Goal: Task Accomplishment & Management: Manage account settings

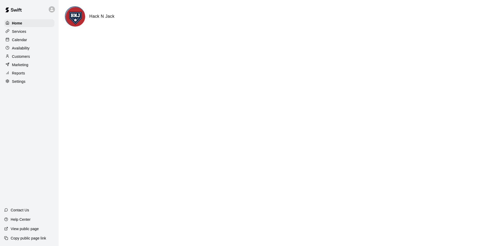
click at [24, 42] on p "Calendar" at bounding box center [19, 39] width 15 height 5
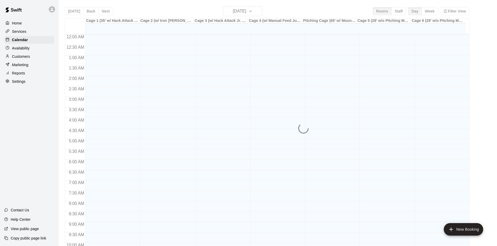
scroll to position [267, 0]
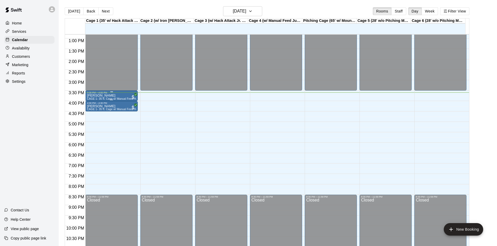
click at [124, 98] on div "[PERSON_NAME] CAGE 1- 35 ft. Cage w/ Manual Feed Hack Attack- Baseball" at bounding box center [111, 217] width 49 height 246
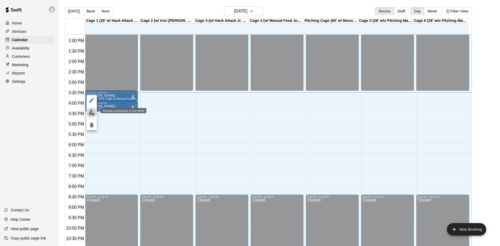
click at [90, 111] on img "edit" at bounding box center [92, 113] width 6 height 6
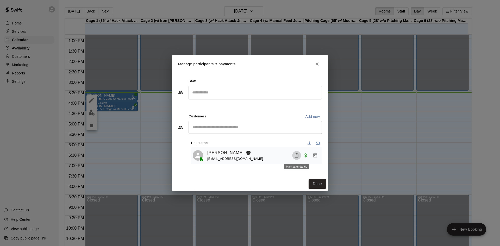
click at [294, 157] on button "Mark attendance" at bounding box center [296, 155] width 9 height 9
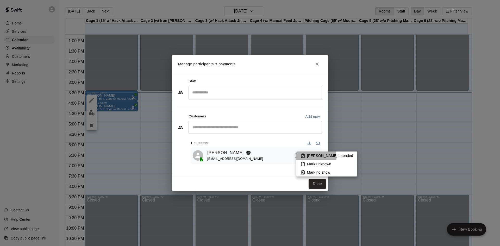
click at [313, 157] on p "[PERSON_NAME] attended" at bounding box center [330, 155] width 46 height 5
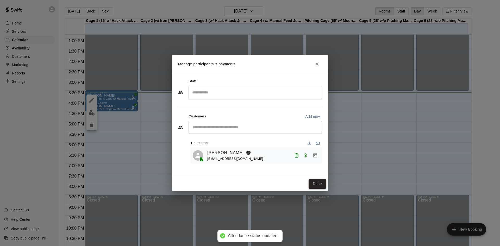
click at [315, 183] on button "Done" at bounding box center [317, 184] width 17 height 10
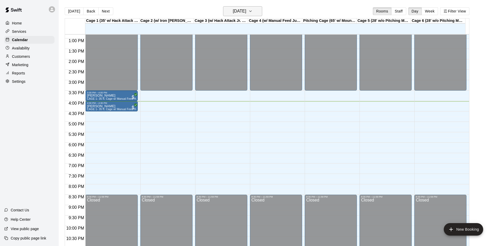
click at [252, 10] on icon "button" at bounding box center [250, 11] width 4 height 6
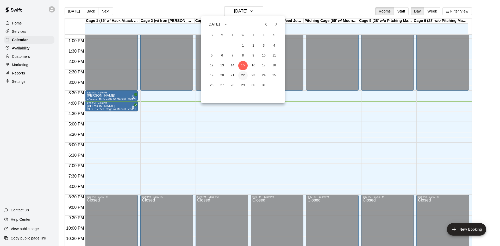
click at [243, 75] on button "22" at bounding box center [242, 75] width 9 height 9
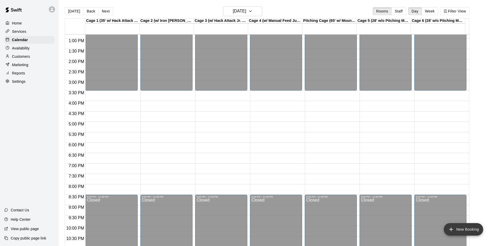
click at [462, 230] on button "New Booking" at bounding box center [462, 229] width 39 height 13
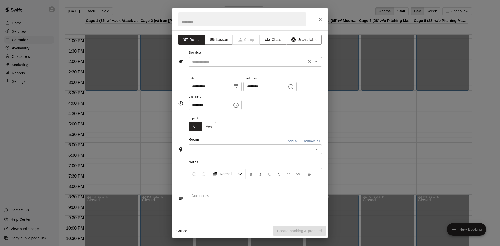
click at [206, 59] on input "text" at bounding box center [247, 62] width 115 height 7
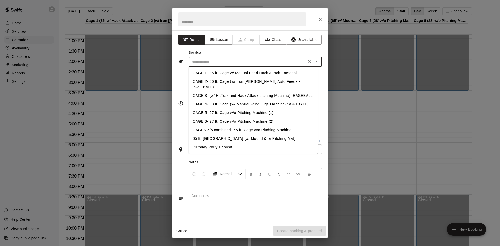
click at [261, 74] on li "CAGE 1- 35 ft. Cage w/ Manual Feed Hack Attack- Baseball" at bounding box center [254, 73] width 130 height 9
type input "**********"
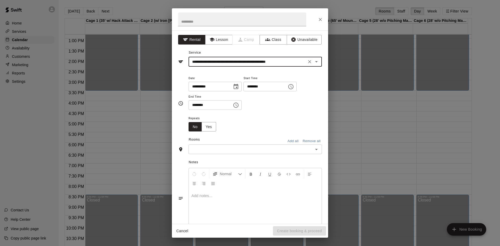
click at [246, 151] on input "text" at bounding box center [251, 149] width 122 height 7
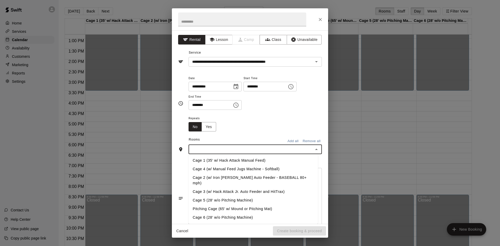
click at [238, 161] on li "Cage 1 (35' w/ Hack Attack Manual Feed)" at bounding box center [254, 160] width 130 height 9
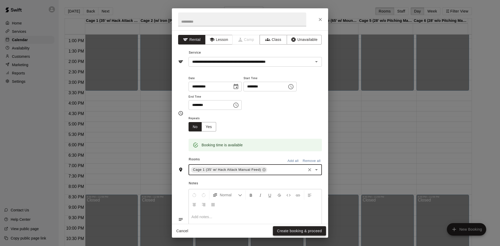
click at [304, 231] on button "Create booking & proceed" at bounding box center [299, 232] width 53 height 10
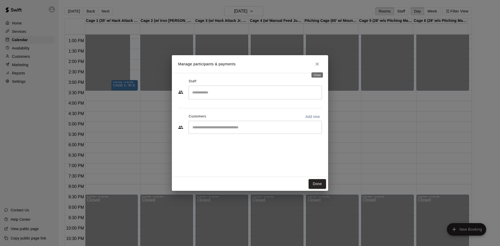
click at [319, 62] on icon "Close" at bounding box center [317, 64] width 5 height 5
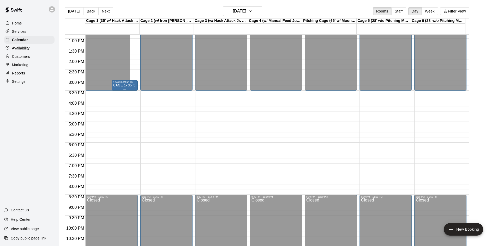
click at [123, 82] on div at bounding box center [124, 81] width 3 height 1
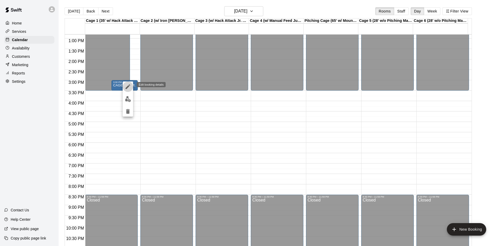
click at [128, 85] on icon "edit" at bounding box center [128, 86] width 5 height 5
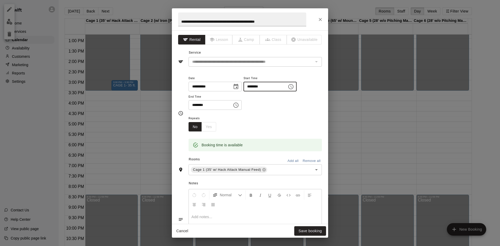
click at [260, 86] on input "********" at bounding box center [264, 87] width 40 height 10
type input "********"
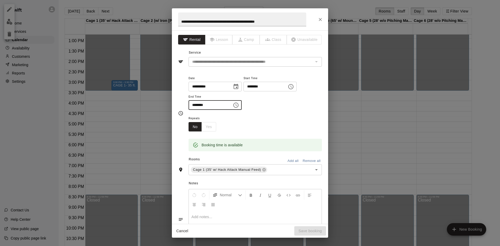
click at [196, 105] on input "********" at bounding box center [209, 105] width 40 height 10
type input "********"
click at [308, 232] on button "Save booking" at bounding box center [311, 232] width 32 height 10
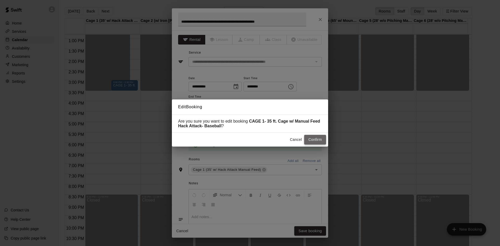
click at [316, 141] on button "Confirm" at bounding box center [315, 140] width 22 height 10
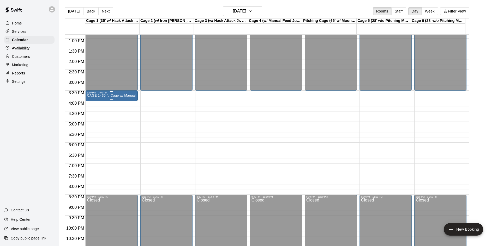
click at [112, 96] on p "CAGE 1- 35 ft. Cage w/ Manual Feed Hack Attack- Baseball" at bounding box center [111, 96] width 49 height 0
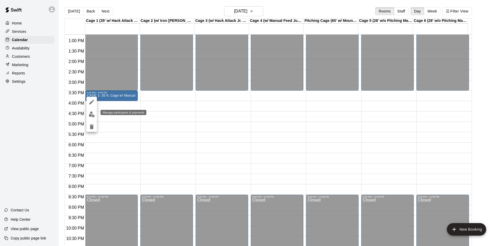
click at [92, 115] on img "edit" at bounding box center [92, 115] width 6 height 6
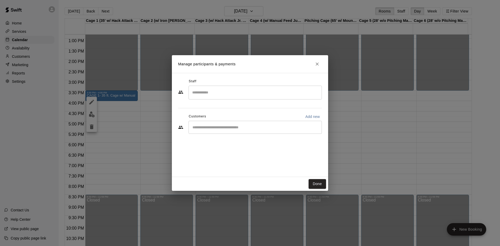
click at [213, 129] on input "Start typing to search customers..." at bounding box center [255, 127] width 129 height 5
type input "***"
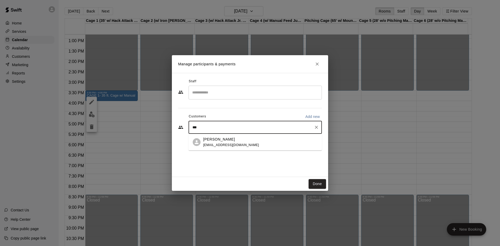
click at [226, 140] on p "[PERSON_NAME]" at bounding box center [219, 139] width 32 height 5
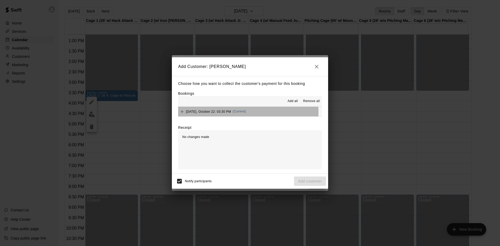
click at [204, 113] on span "[DATE], October 22: 03:30 PM" at bounding box center [208, 112] width 45 height 4
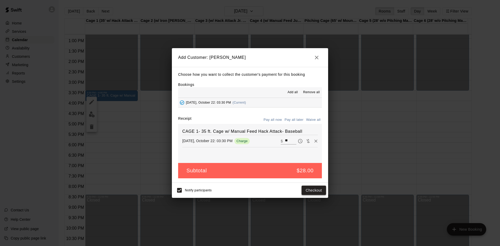
click at [312, 191] on button "Checkout" at bounding box center [314, 191] width 25 height 10
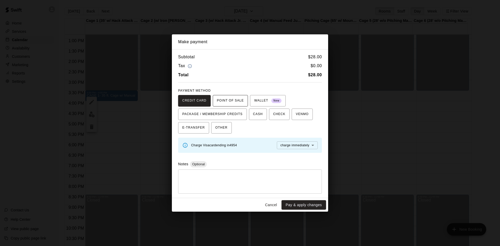
click at [228, 99] on span "POINT OF SALE" at bounding box center [230, 101] width 27 height 8
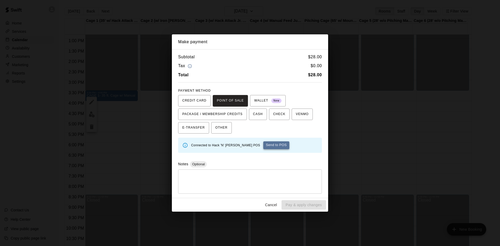
click at [265, 145] on button "Send to POS" at bounding box center [277, 146] width 26 height 8
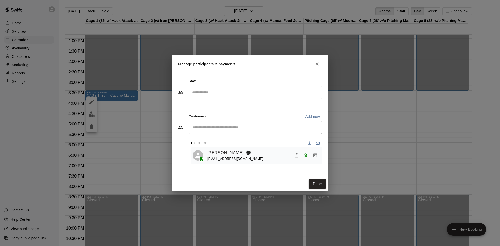
click at [320, 184] on button "Done" at bounding box center [317, 184] width 17 height 10
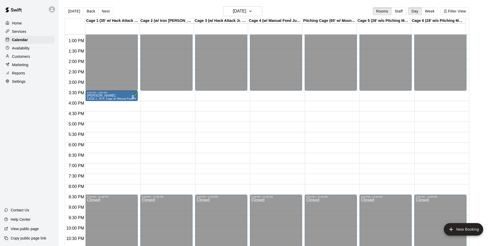
click at [17, 27] on div "Home" at bounding box center [29, 23] width 50 height 8
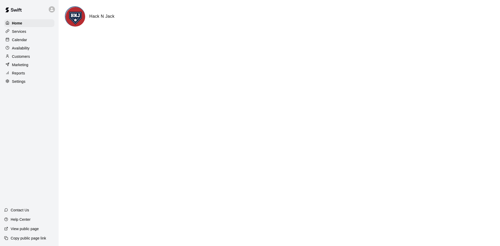
drag, startPoint x: 19, startPoint y: 36, endPoint x: 22, endPoint y: 40, distance: 4.8
click at [19, 36] on div "Calendar" at bounding box center [29, 40] width 50 height 8
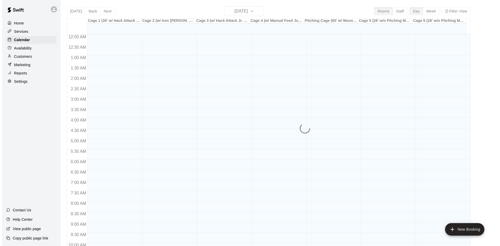
scroll to position [267, 0]
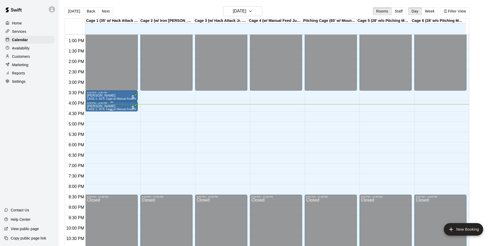
click at [120, 106] on div "[PERSON_NAME] CAGE 1- 35 ft. Cage w/ Manual Feed Hack Attack- Baseball" at bounding box center [111, 228] width 49 height 246
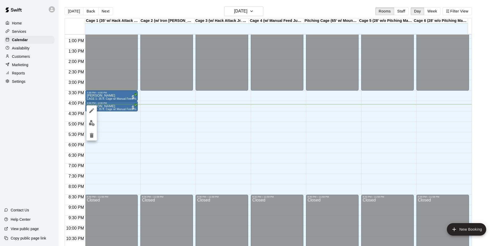
click at [93, 111] on icon "edit" at bounding box center [92, 111] width 6 height 6
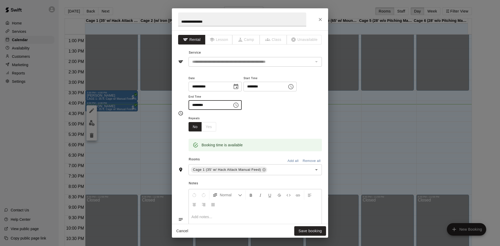
click at [194, 104] on input "********" at bounding box center [209, 105] width 40 height 10
type input "********"
click at [267, 131] on div "Repeats No Yes" at bounding box center [255, 123] width 133 height 16
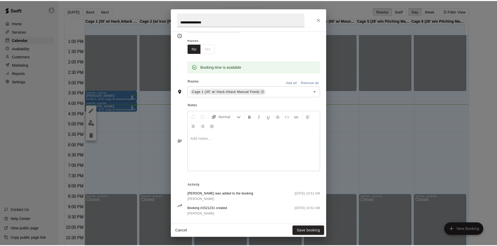
scroll to position [0, 0]
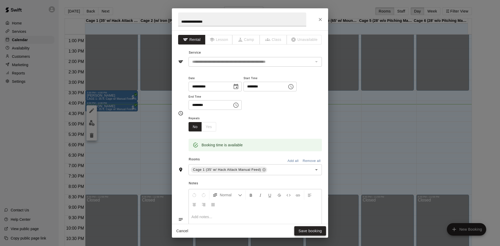
click at [314, 232] on button "Save booking" at bounding box center [311, 232] width 32 height 10
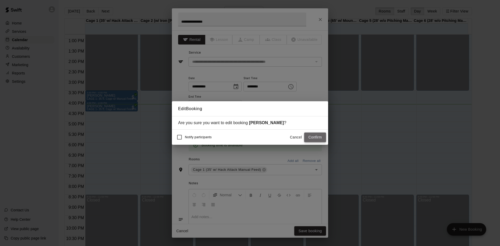
click at [316, 137] on button "Confirm" at bounding box center [315, 138] width 22 height 10
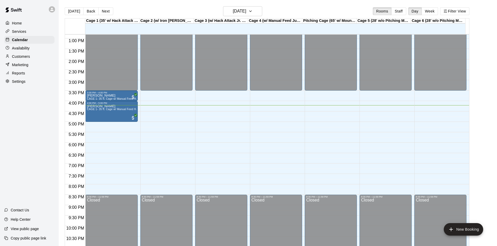
drag, startPoint x: 15, startPoint y: 66, endPoint x: 18, endPoint y: 70, distance: 5.3
click at [15, 66] on p "Marketing" at bounding box center [20, 64] width 16 height 5
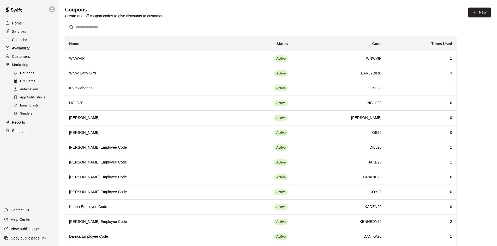
click at [27, 75] on span "Coupons" at bounding box center [27, 73] width 14 height 5
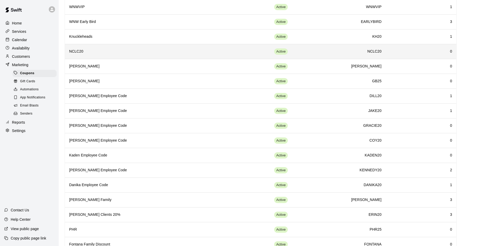
scroll to position [52, 0]
